Goal: Task Accomplishment & Management: Use online tool/utility

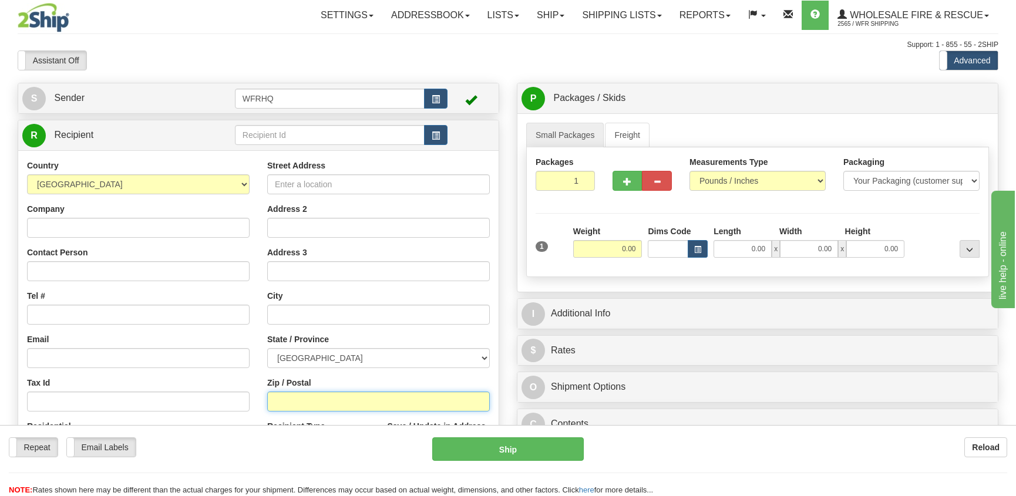
click at [292, 407] on input "Zip / Postal" at bounding box center [378, 402] width 223 height 20
type input "R0B 0B0"
click at [619, 250] on input "0.00" at bounding box center [607, 249] width 69 height 18
type input "BROCHET"
select select "MB"
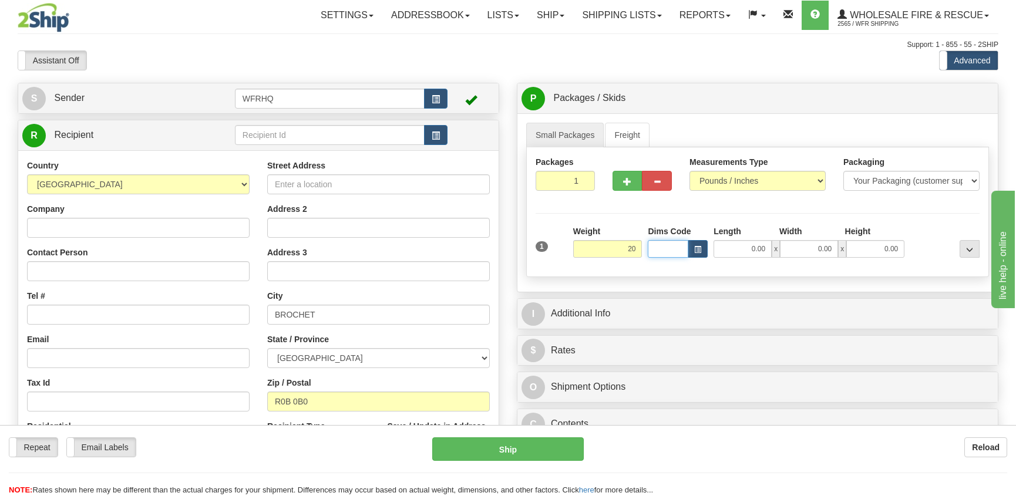
type input "20.00"
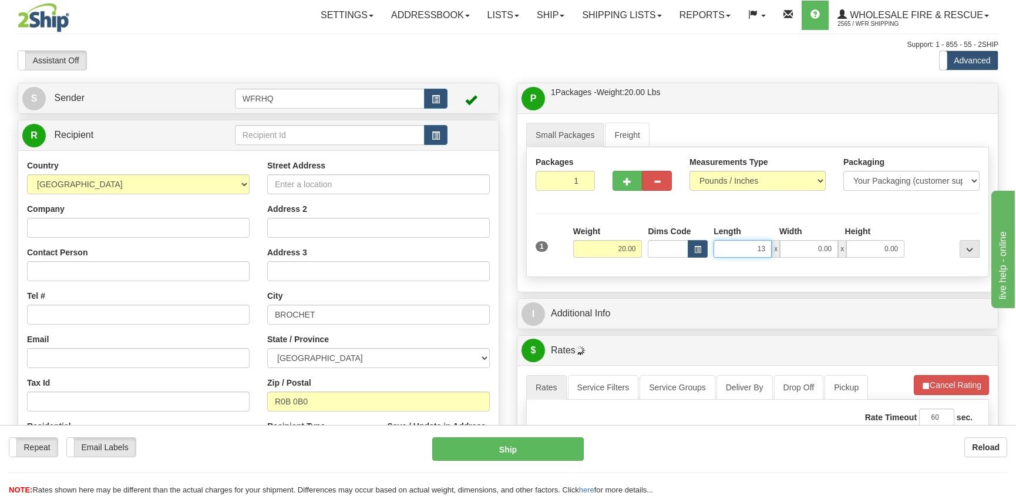
type input "13.00"
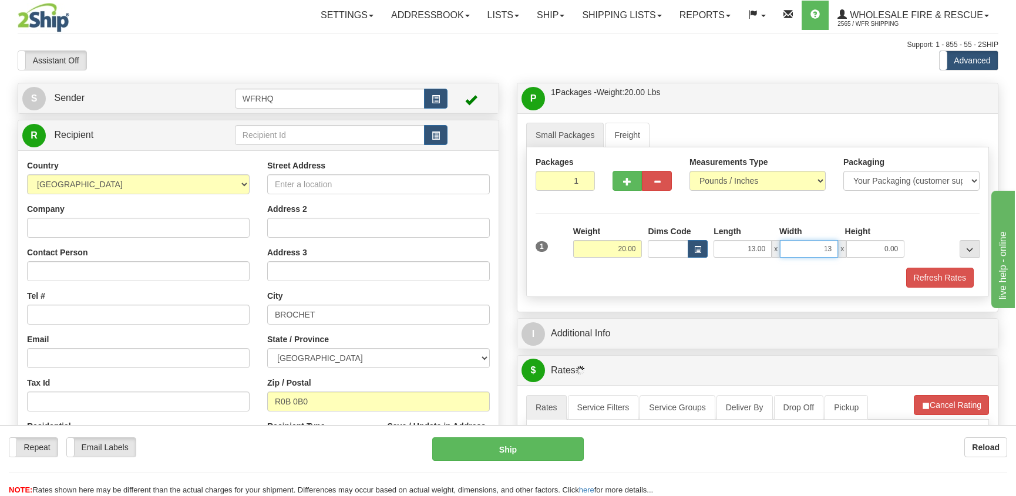
type input "13.00"
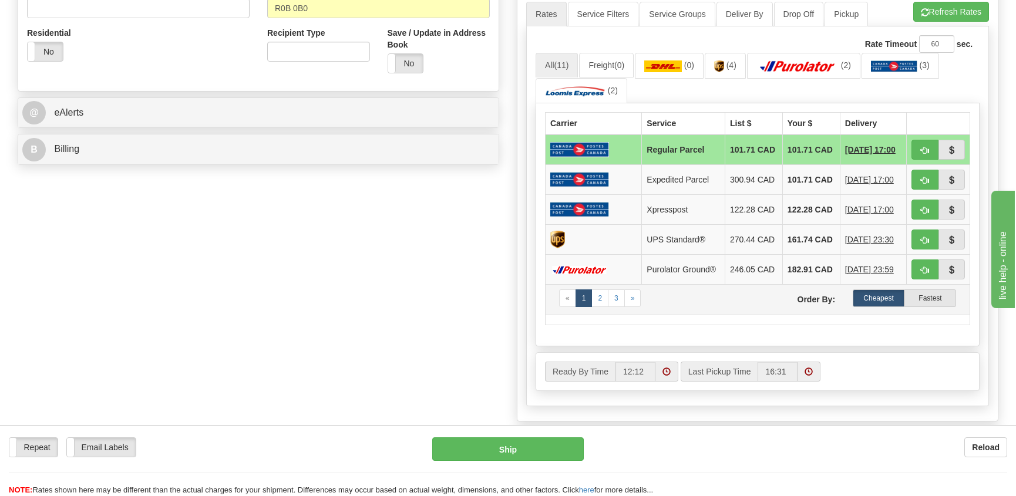
scroll to position [411, 0]
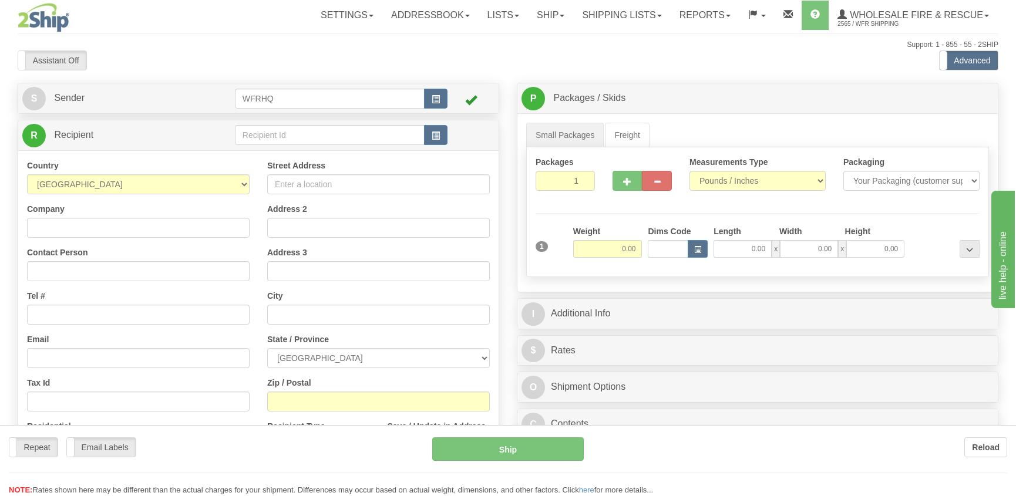
click at [298, 399] on div "Toggle navigation Settings Shipping Preferences Fields Preferences New" at bounding box center [508, 312] width 1016 height 624
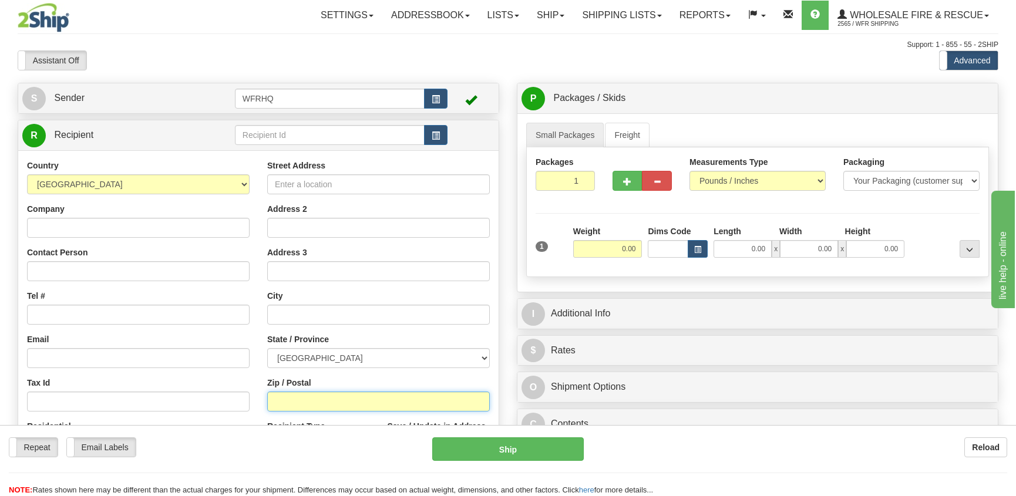
click at [295, 402] on input "Zip / Postal" at bounding box center [378, 402] width 223 height 20
type input "N0G1H0"
click at [623, 252] on input "0.00" at bounding box center [607, 249] width 69 height 18
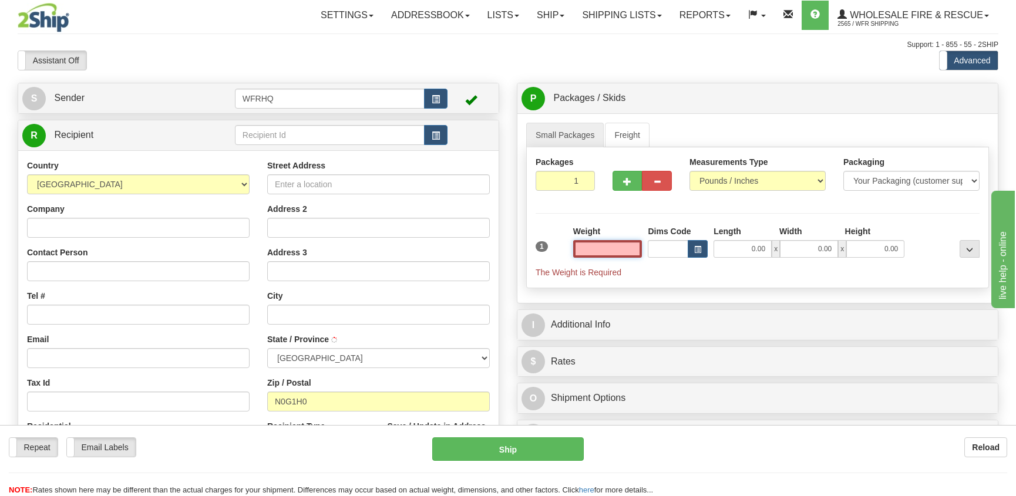
type input "BRUSSELS"
select select "ON"
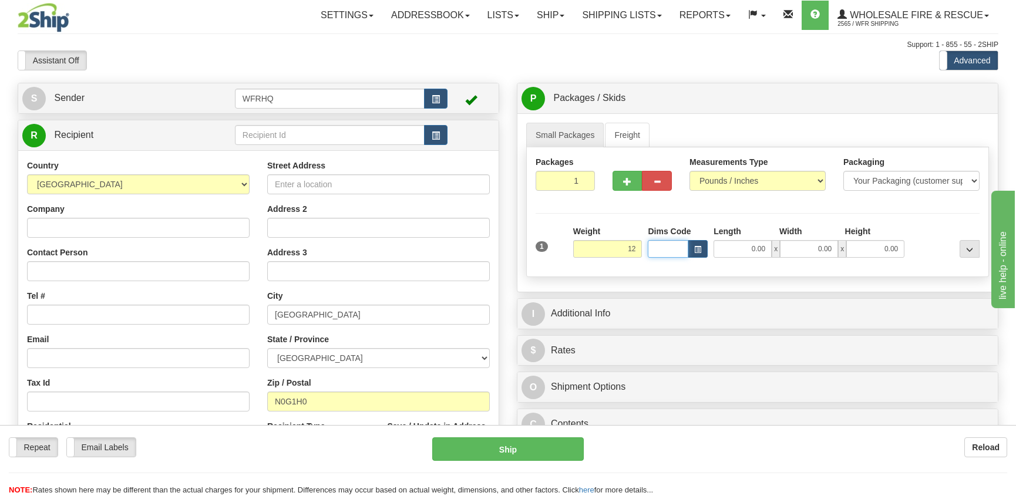
type input "12.00"
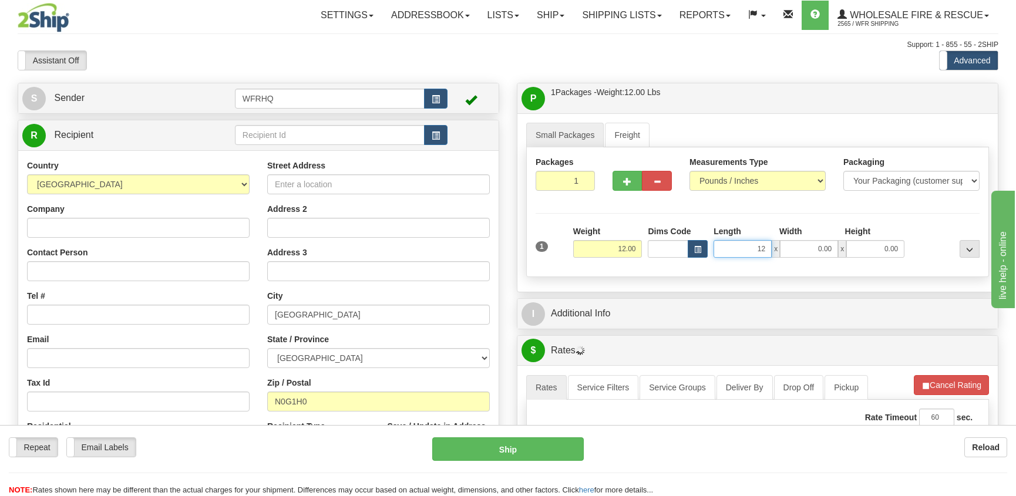
type input "12.00"
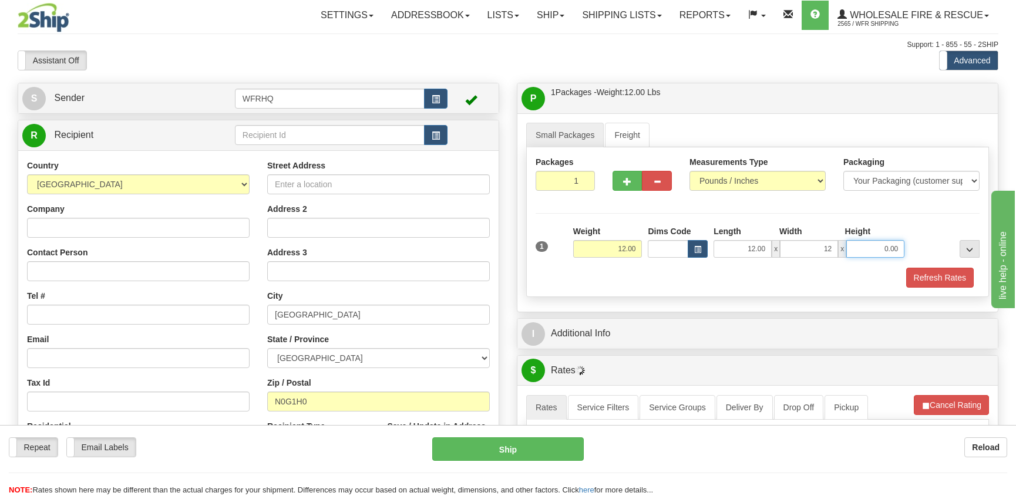
type input "12.00"
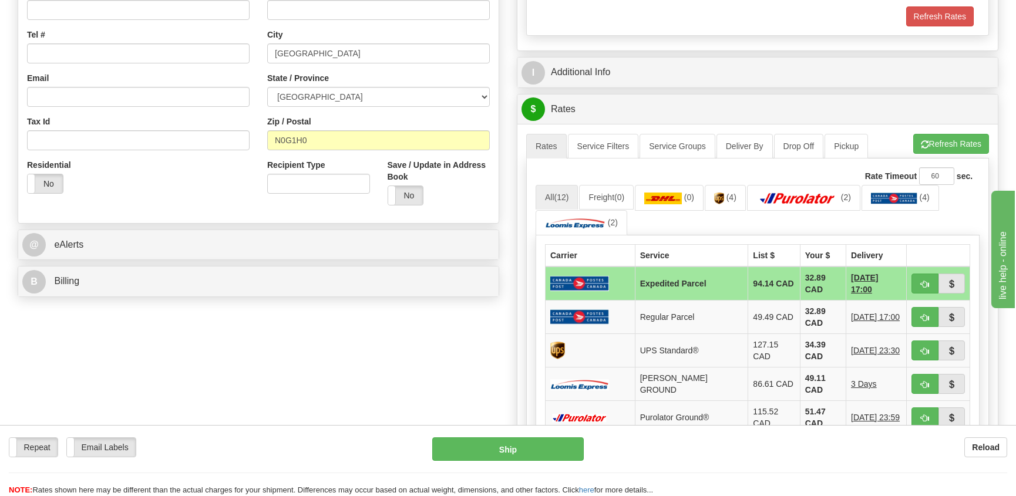
scroll to position [235, 0]
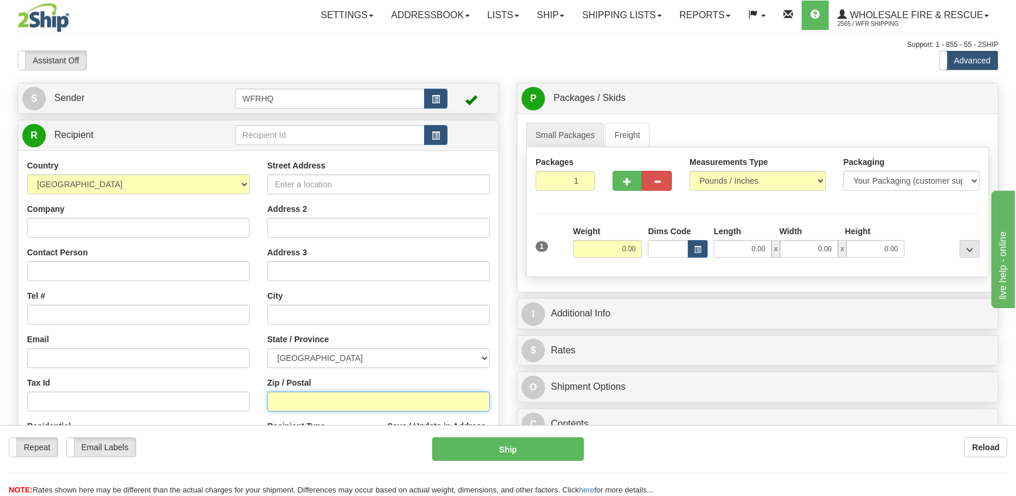
click at [277, 396] on input "Zip / Postal" at bounding box center [378, 402] width 223 height 20
type input "R0B 0B0"
click at [612, 254] on input "0.00" at bounding box center [607, 249] width 69 height 18
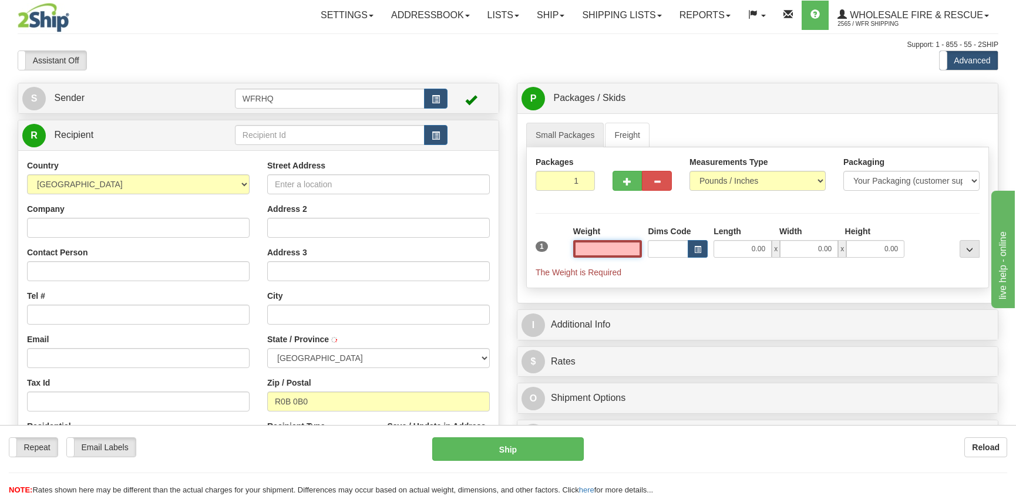
type input "BROCHET"
select select "MB"
click at [618, 249] on input "text" at bounding box center [607, 249] width 69 height 18
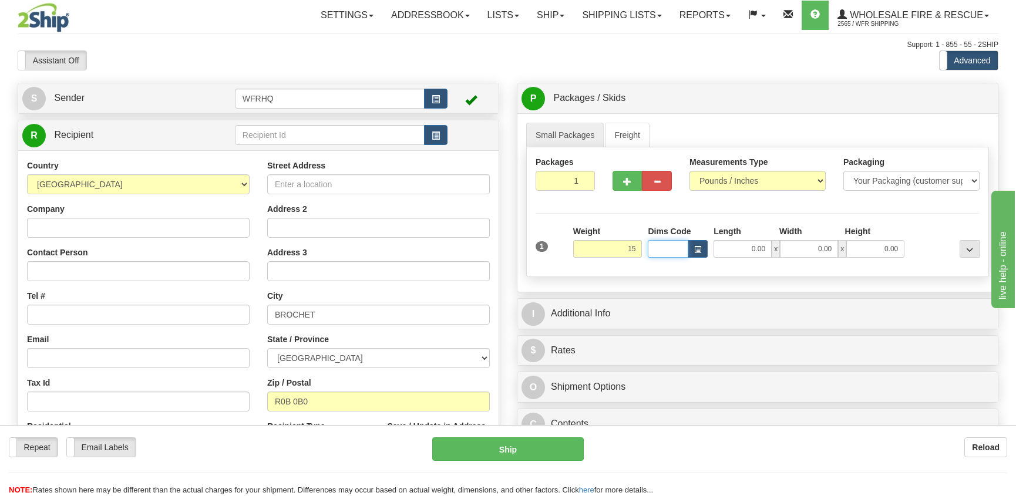
type input "15.00"
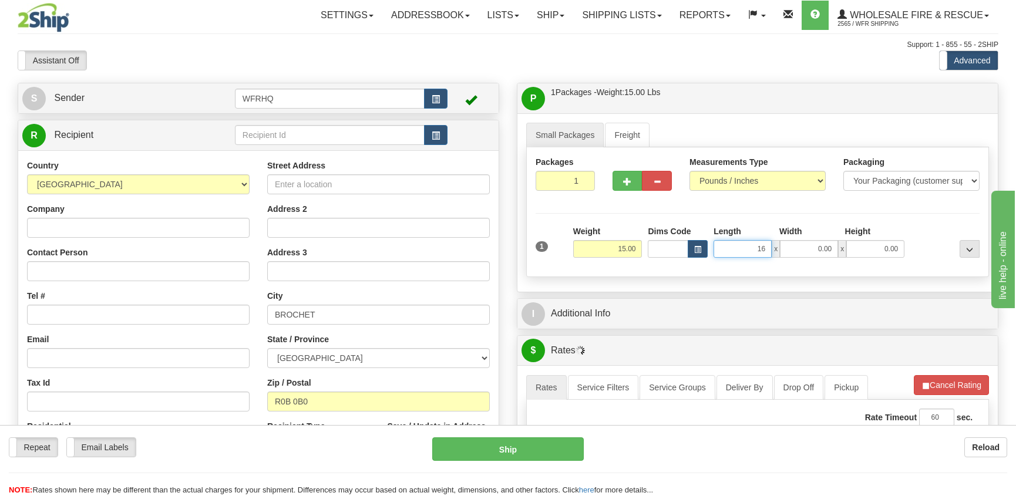
type input "16.00"
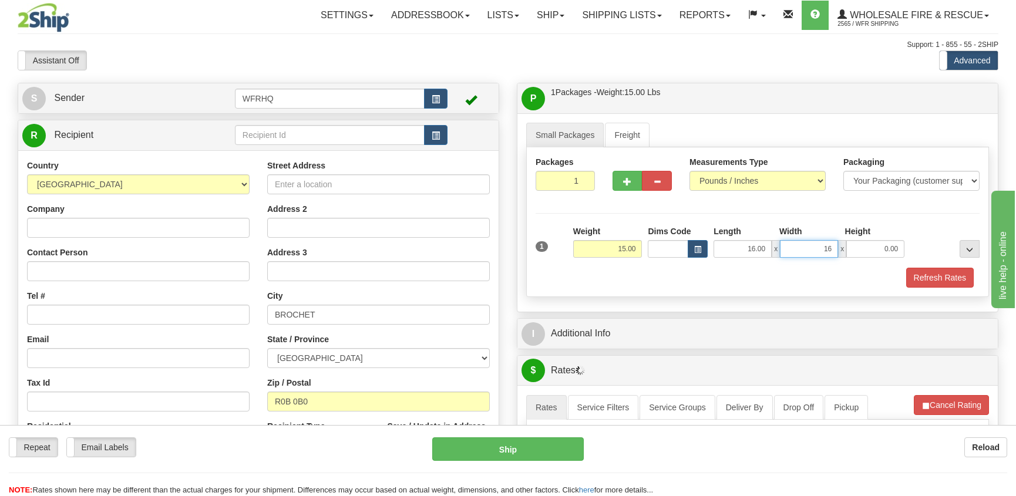
type input "16.00"
